Goal: Information Seeking & Learning: Learn about a topic

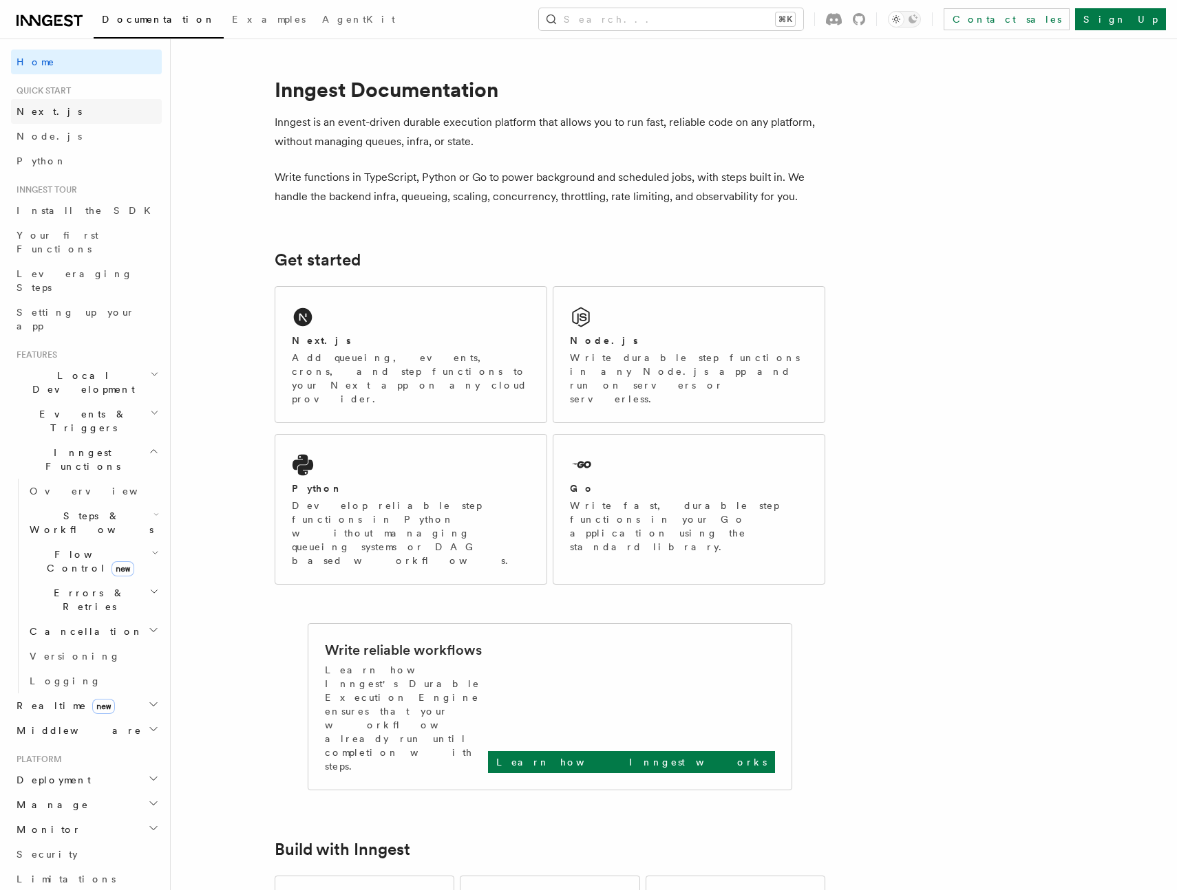
click at [38, 117] on span "Next.js" at bounding box center [49, 112] width 65 height 14
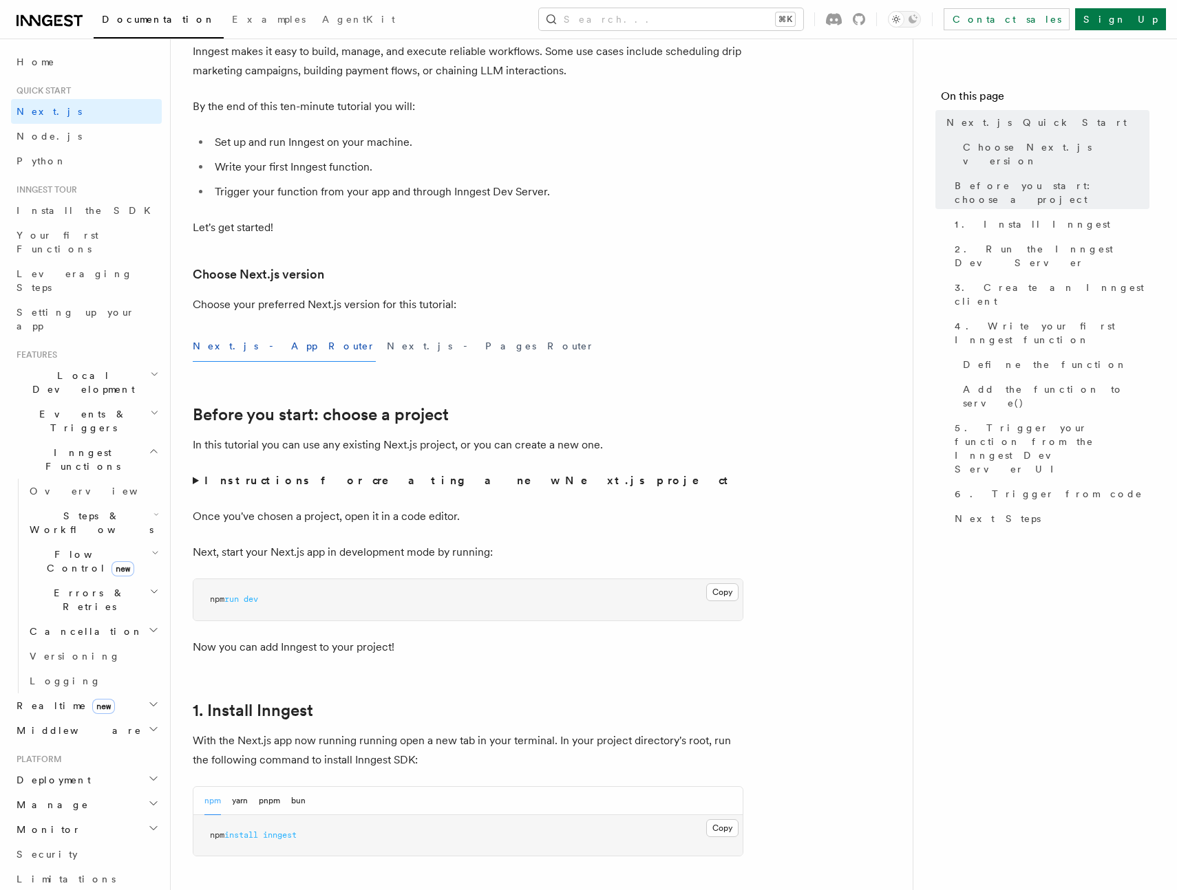
scroll to position [121, 0]
click at [79, 157] on link "Python" at bounding box center [86, 161] width 151 height 25
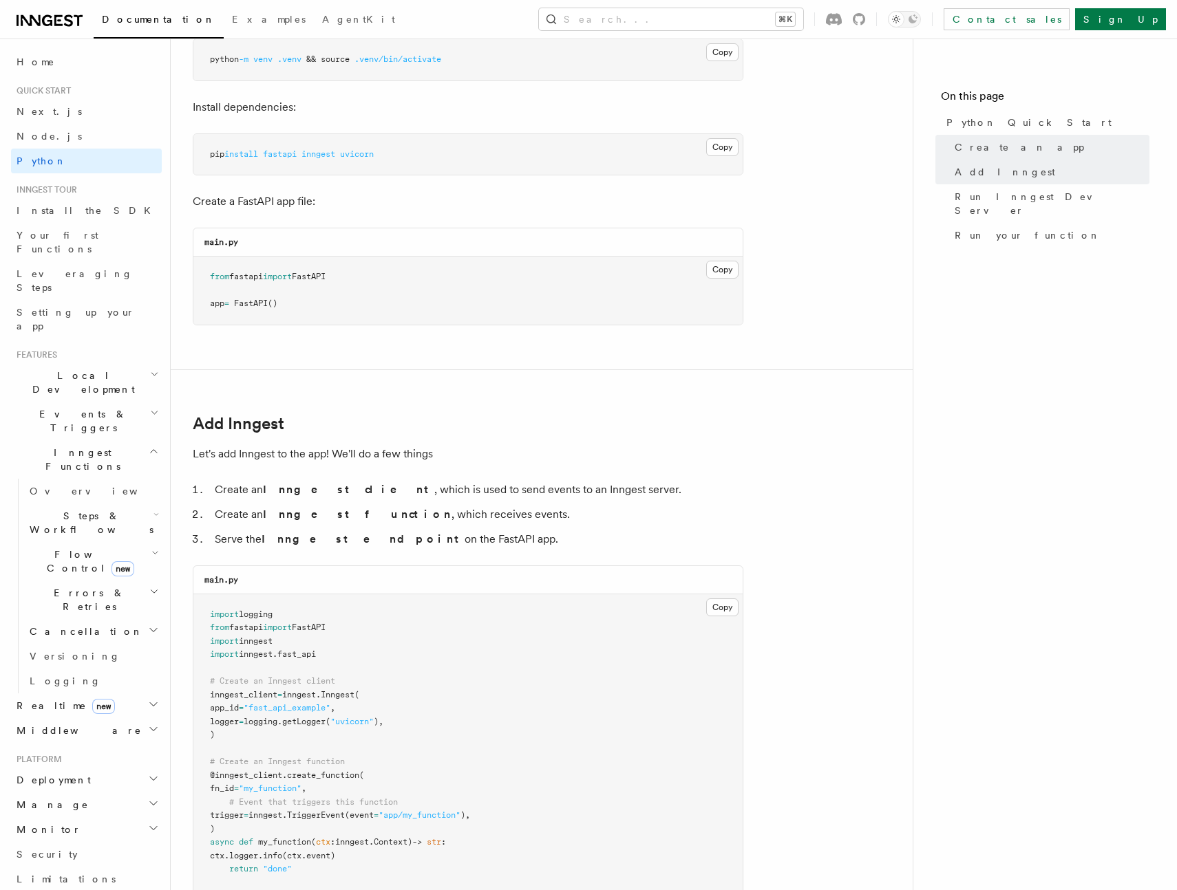
scroll to position [476, 0]
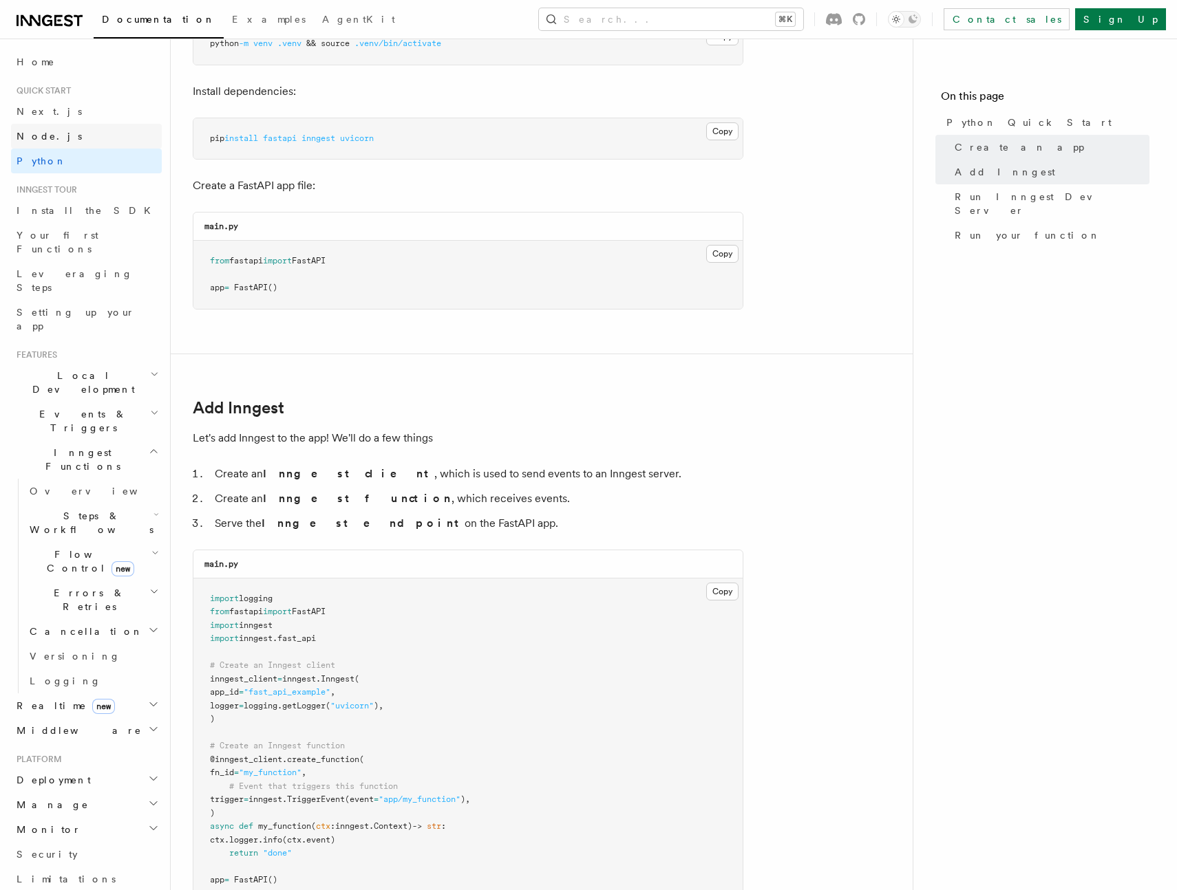
click at [63, 140] on link "Node.js" at bounding box center [86, 136] width 151 height 25
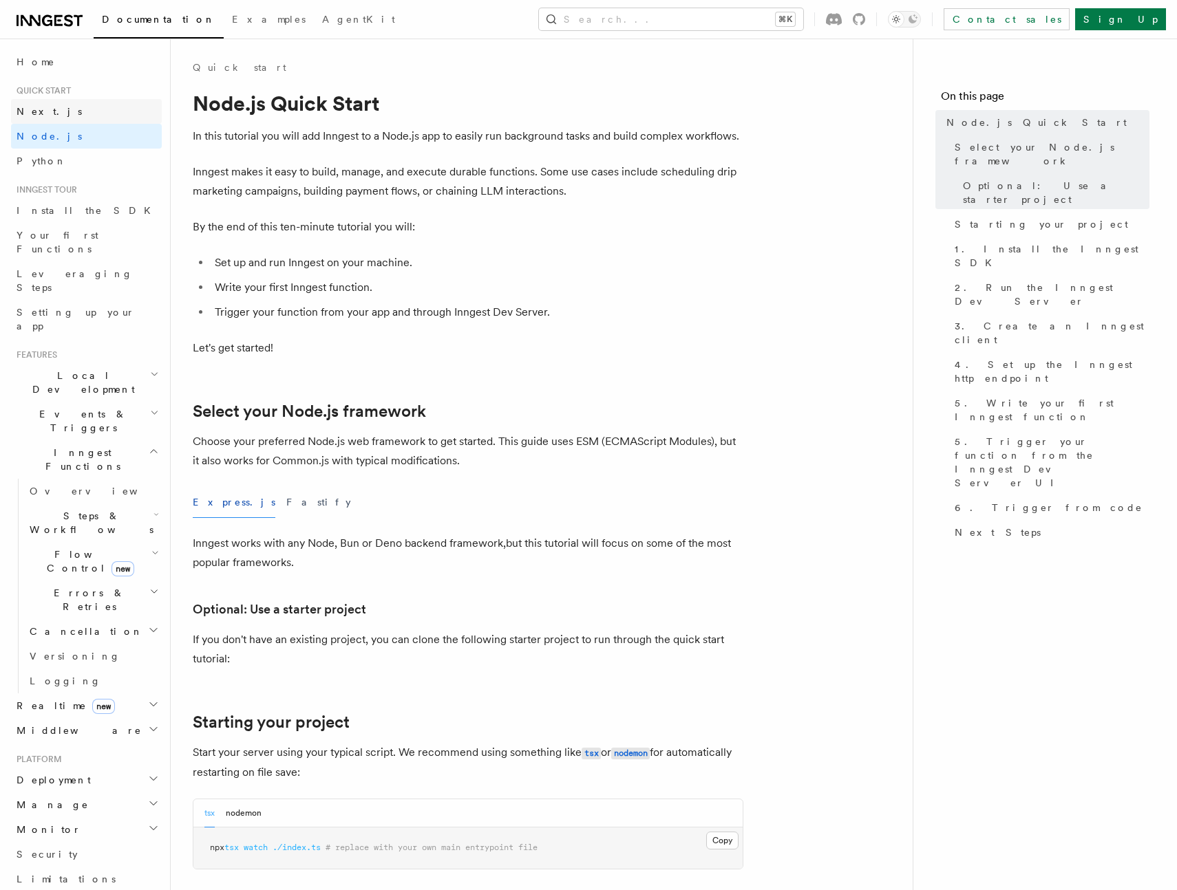
click at [60, 109] on link "Next.js" at bounding box center [86, 111] width 151 height 25
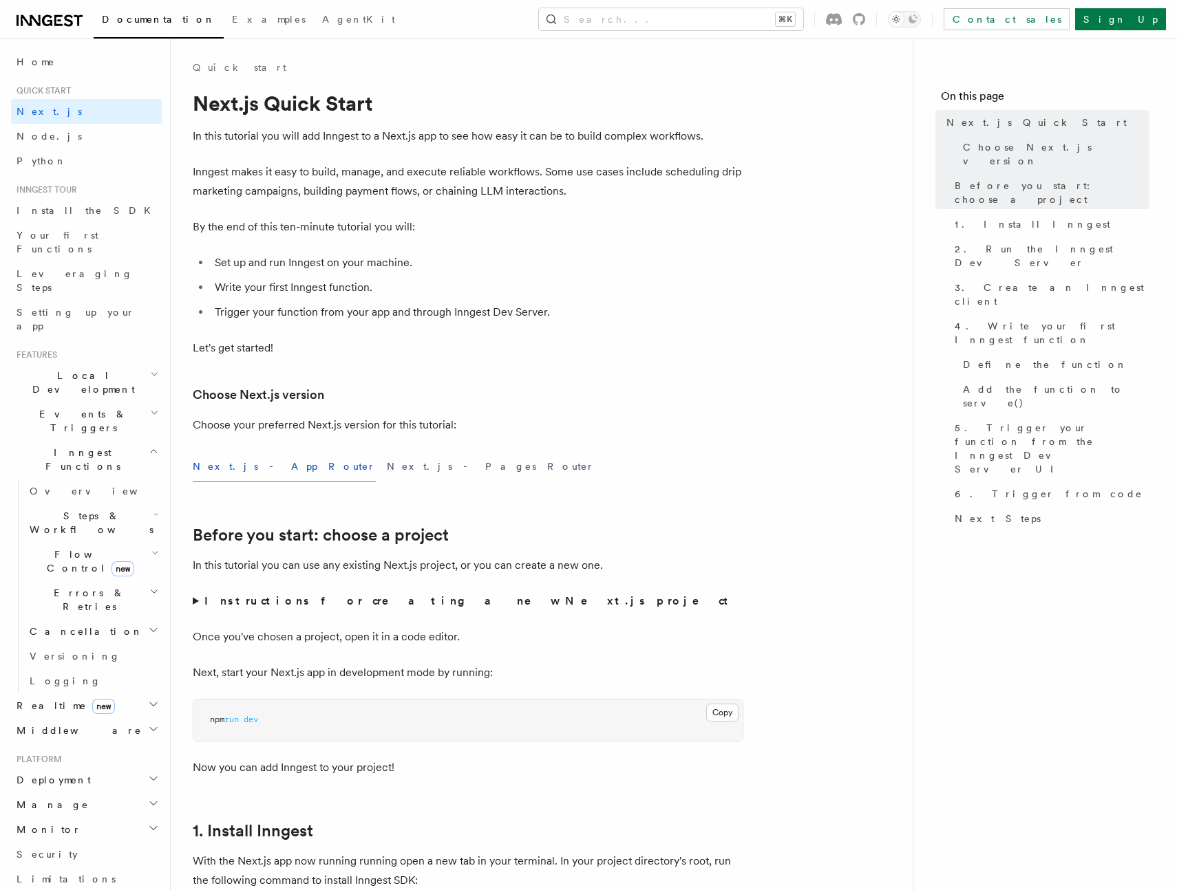
click at [250, 224] on p "By the end of this ten-minute tutorial you will:" at bounding box center [468, 226] width 551 height 19
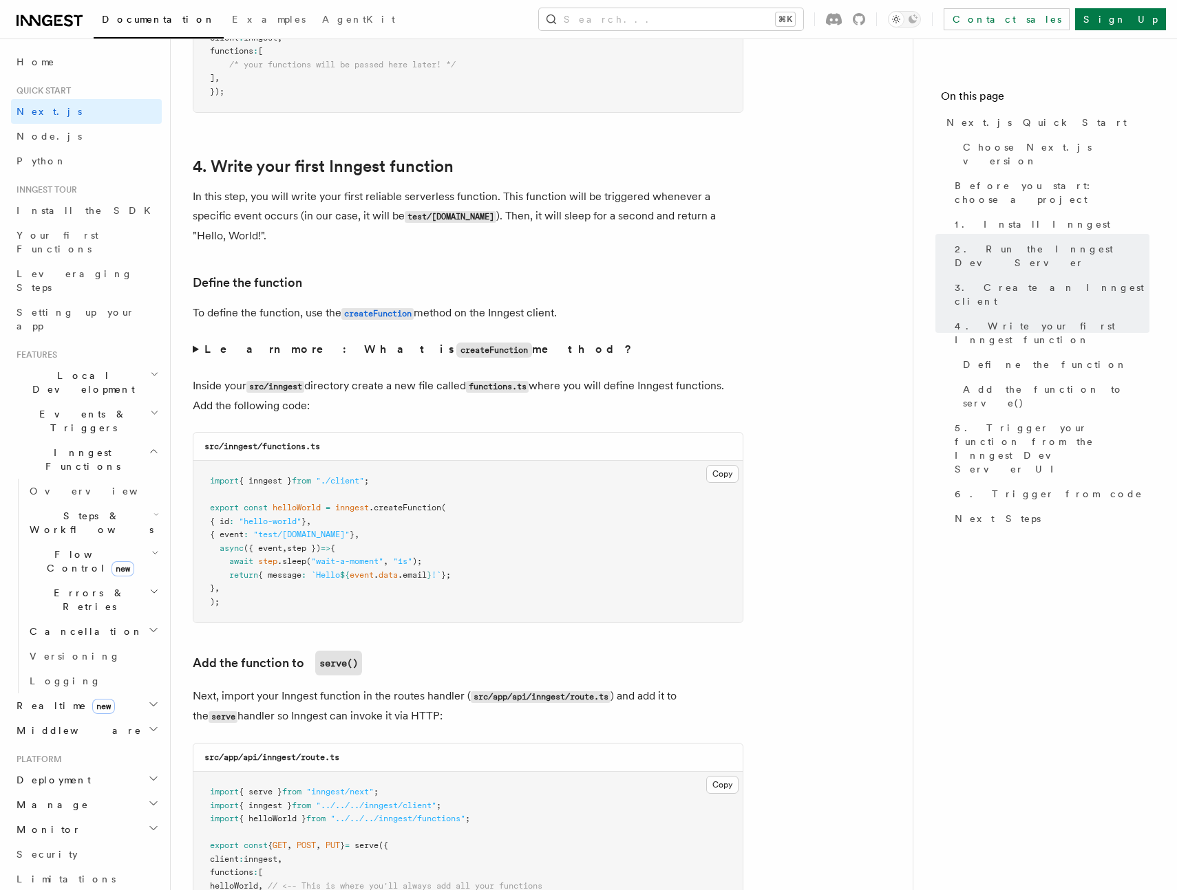
scroll to position [2210, 0]
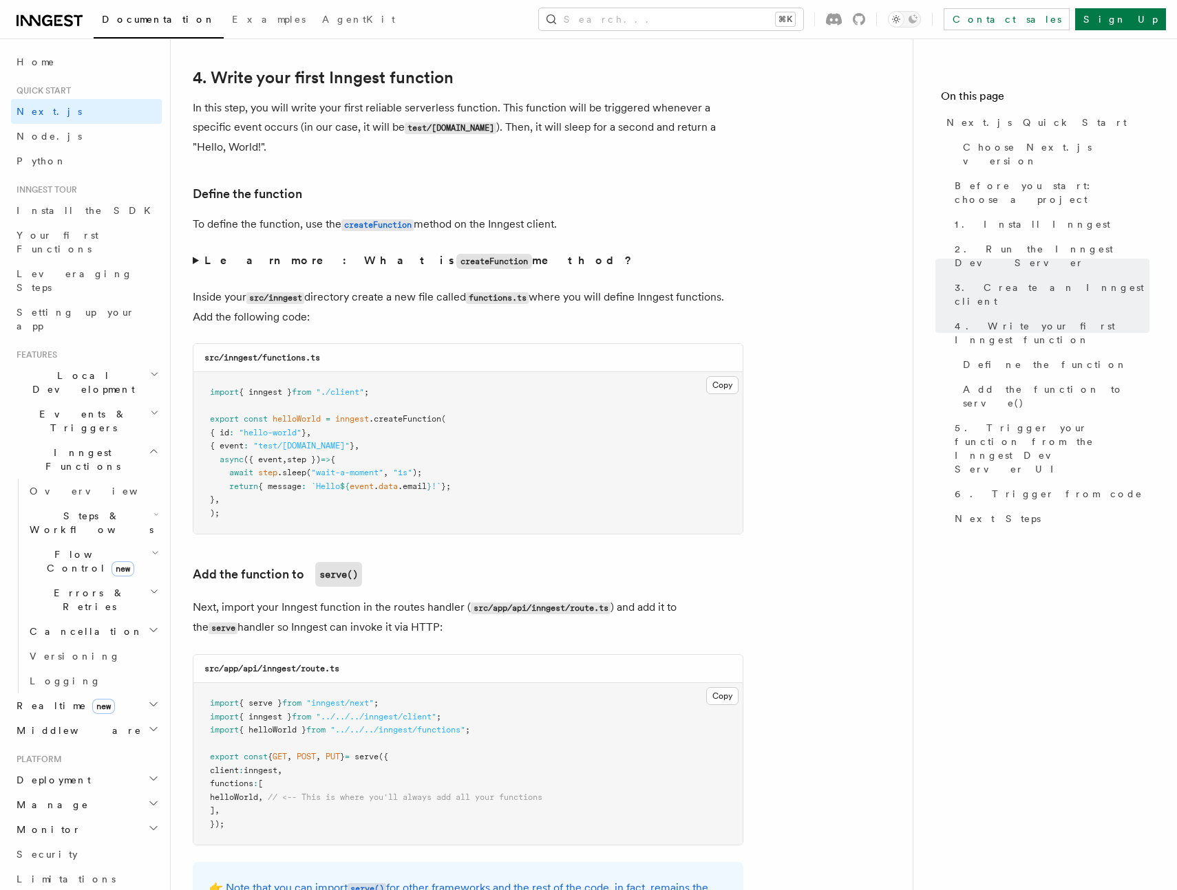
click at [193, 628] on p "Next, import your Inngest function in the routes handler ( src/app/api/inngest/…" at bounding box center [468, 618] width 551 height 40
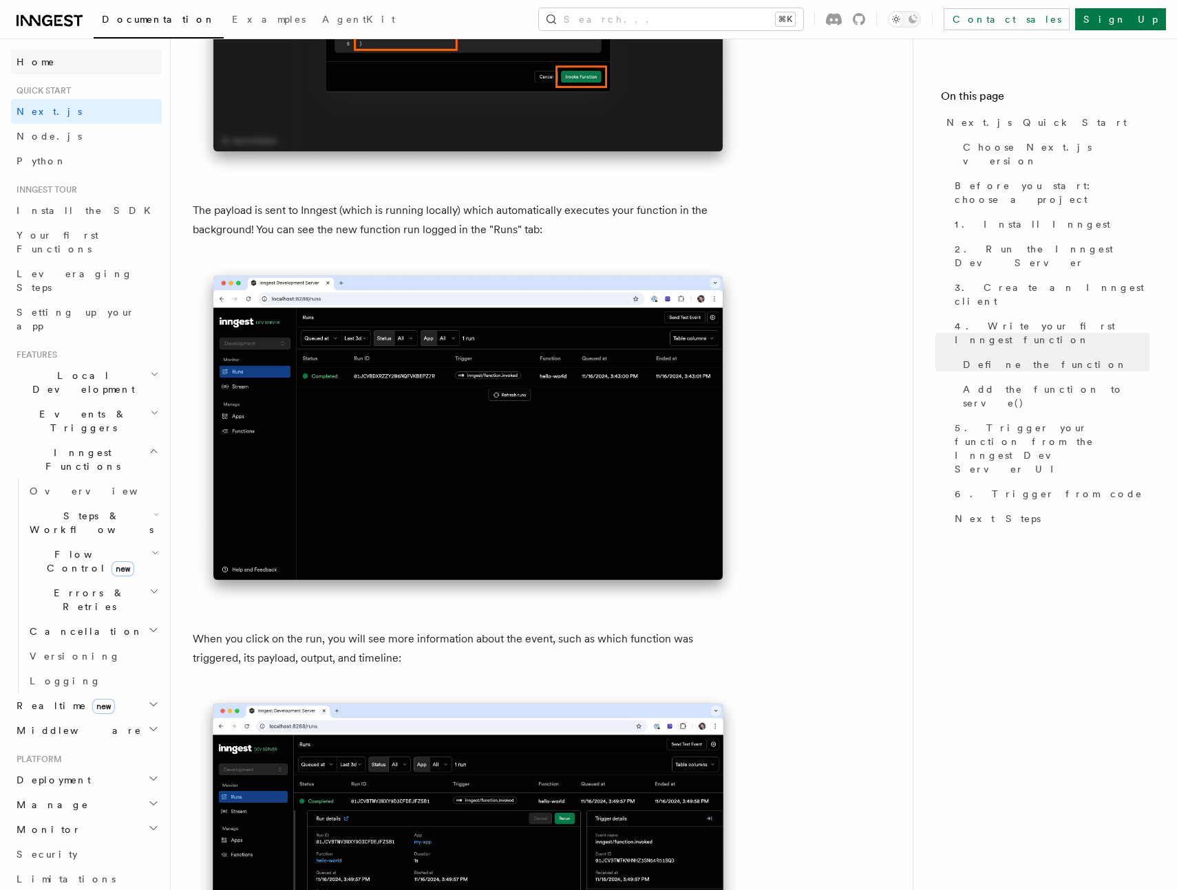
scroll to position [4527, 0]
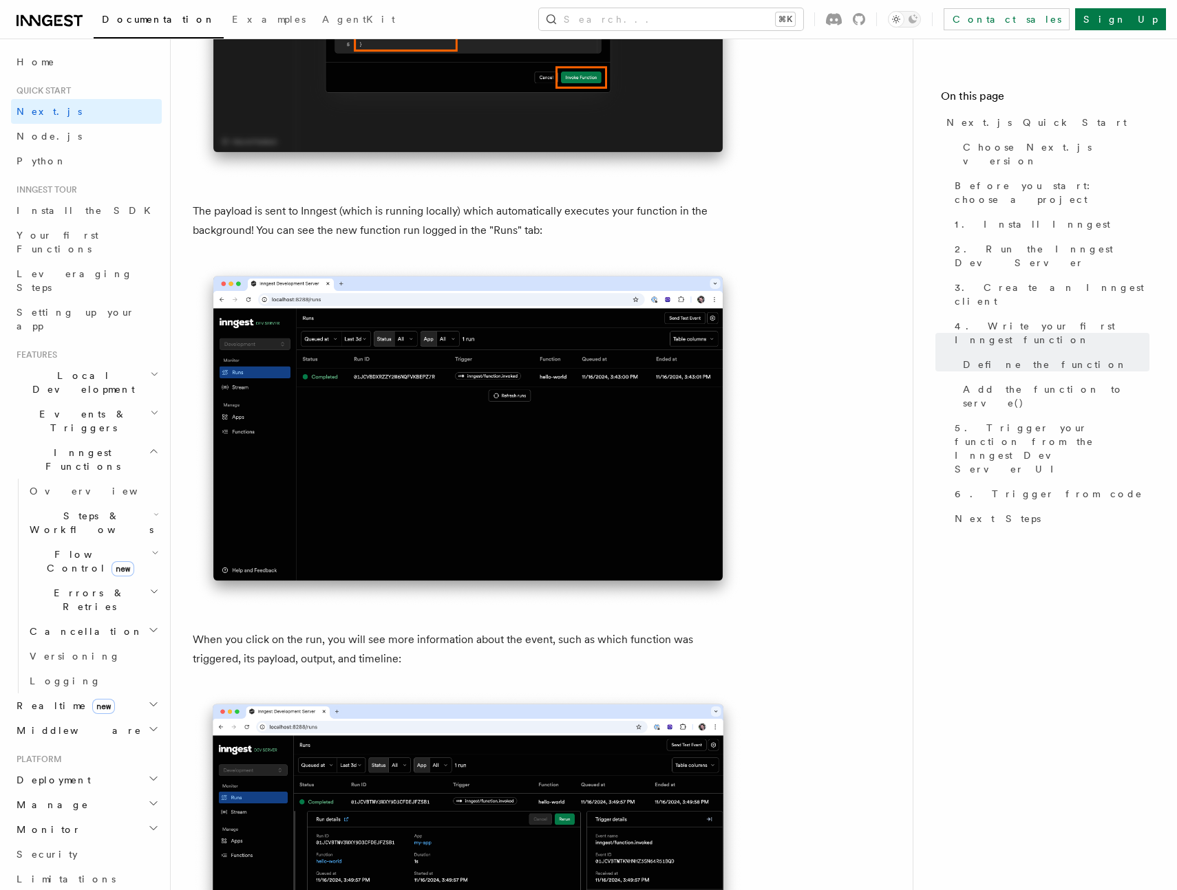
click at [39, 17] on icon at bounding box center [31, 20] width 20 height 11
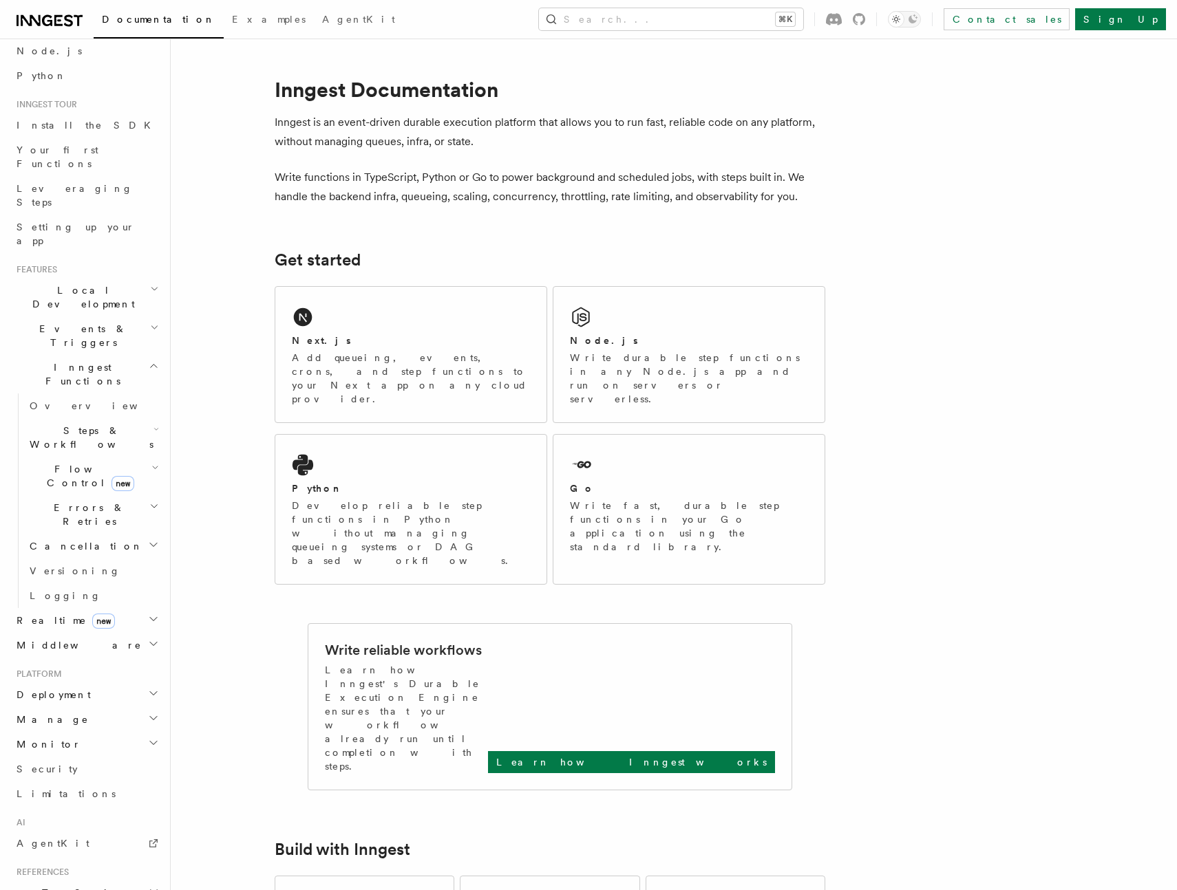
scroll to position [144, 0]
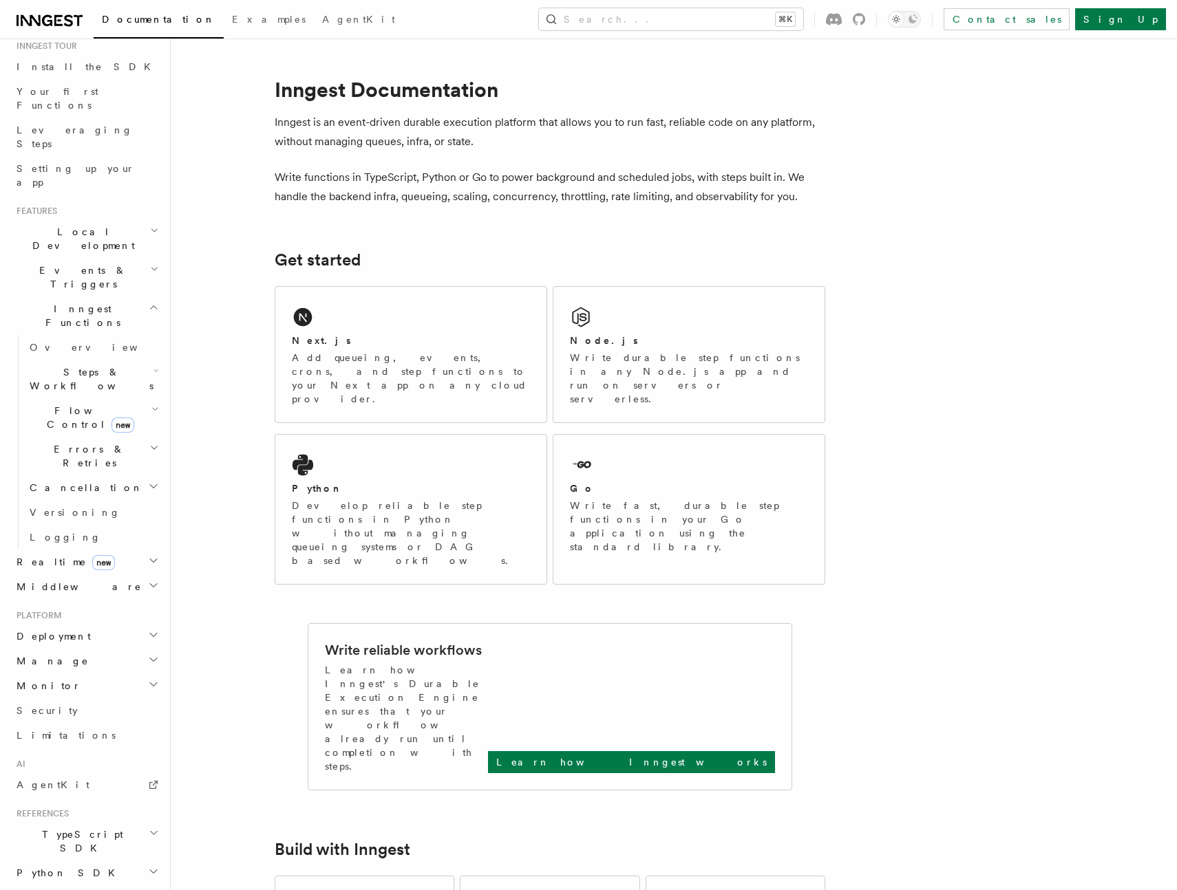
click at [69, 630] on span "Deployment" at bounding box center [51, 637] width 80 height 14
click at [77, 649] on link "Overview" at bounding box center [93, 661] width 138 height 25
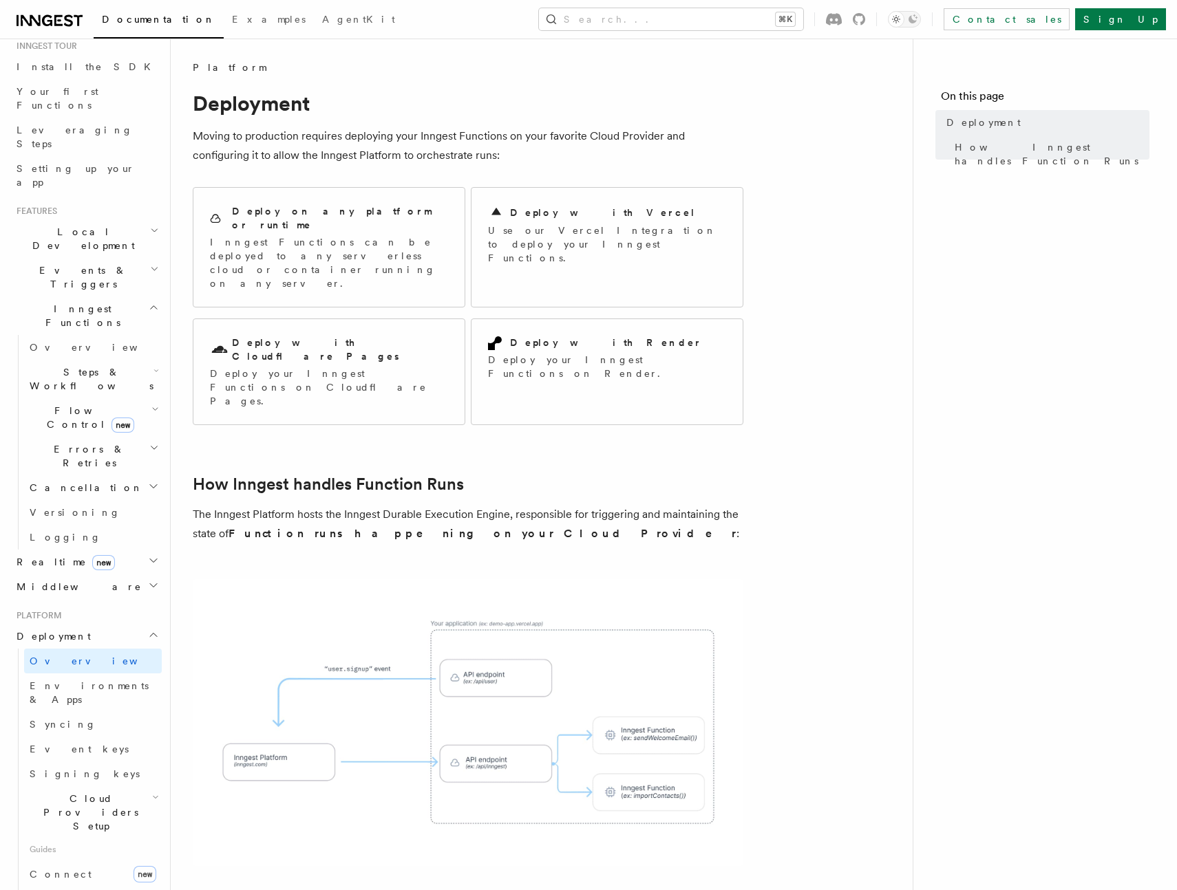
drag, startPoint x: 303, startPoint y: 138, endPoint x: 417, endPoint y: 132, distance: 114.4
click at [417, 132] on p "Moving to production requires deploying your Inngest Functions on your favorite…" at bounding box center [468, 146] width 551 height 39
click at [420, 135] on p "Moving to production requires deploying your Inngest Functions on your favorite…" at bounding box center [468, 146] width 551 height 39
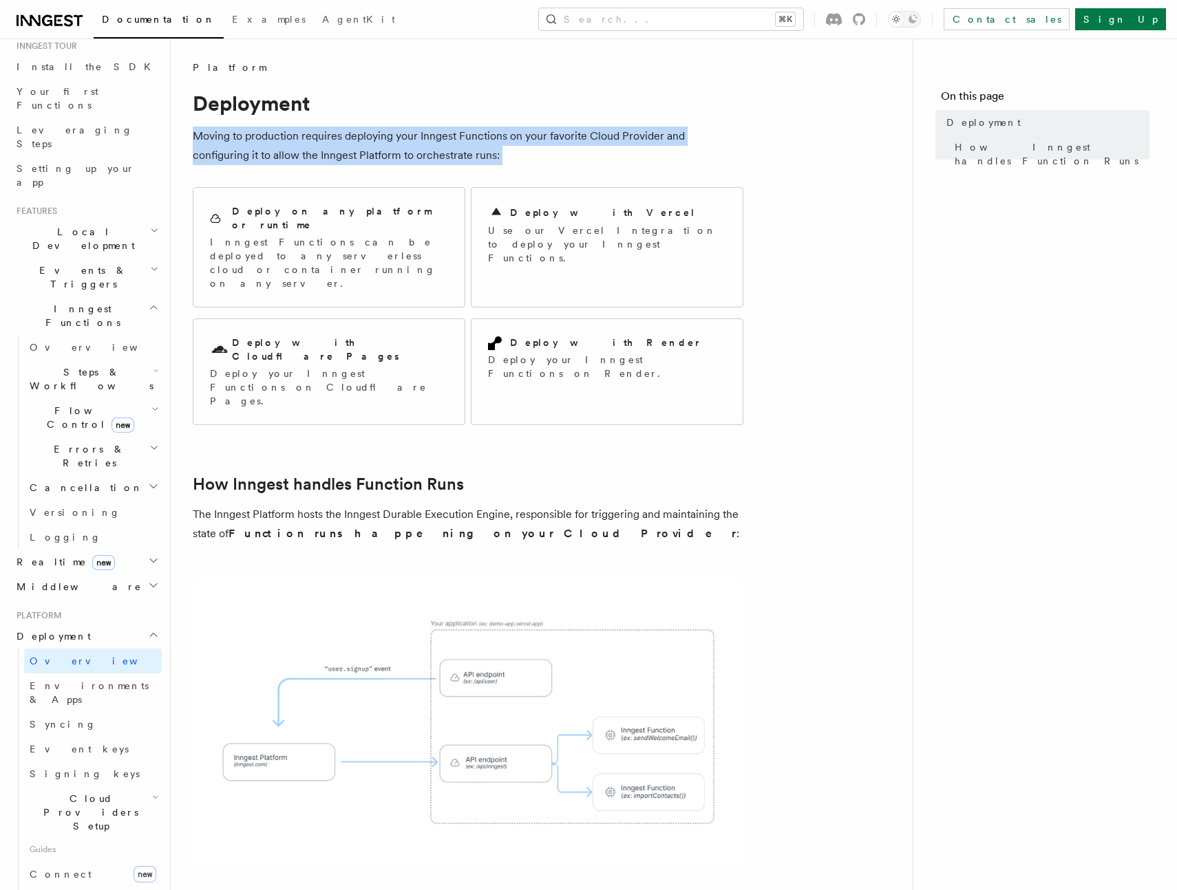
click at [420, 135] on p "Moving to production requires deploying your Inngest Functions on your favorite…" at bounding box center [468, 146] width 551 height 39
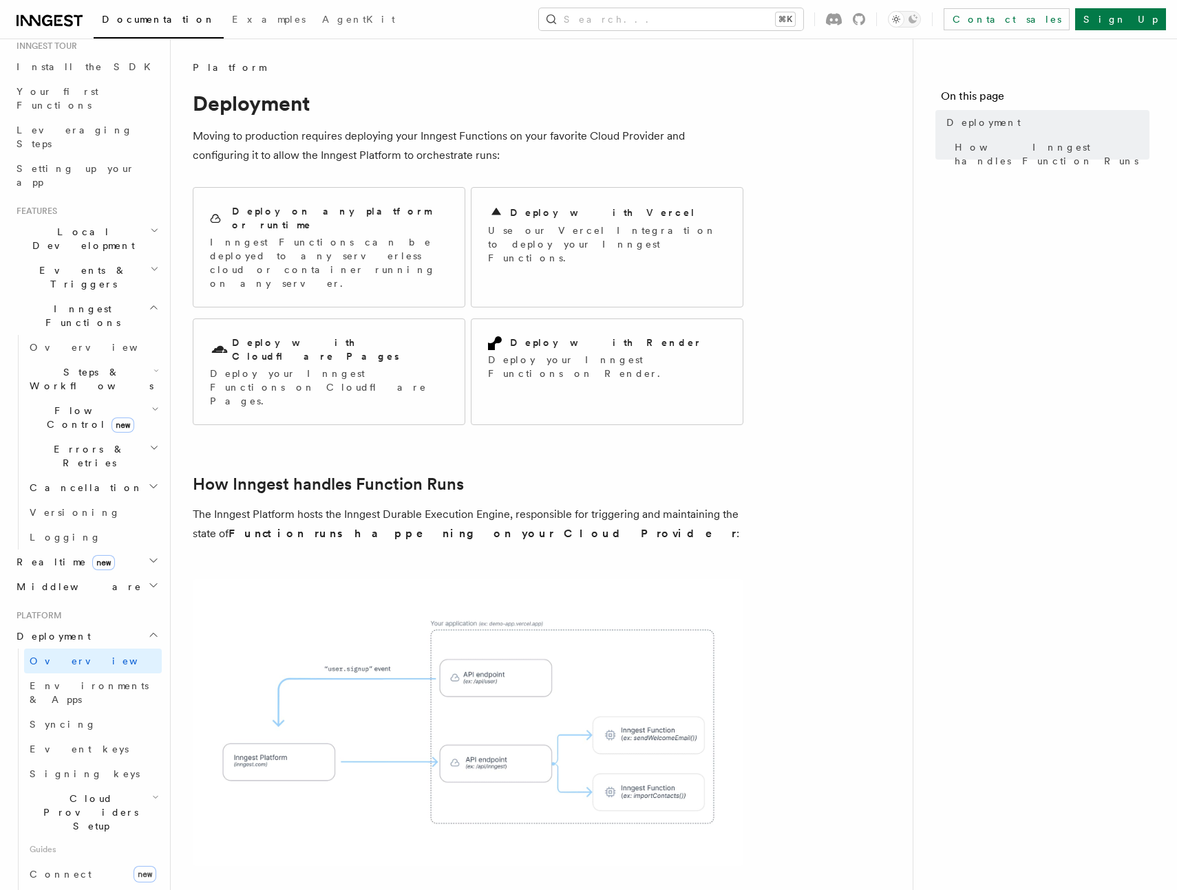
click at [71, 20] on icon at bounding box center [50, 20] width 66 height 17
